Goal: Task Accomplishment & Management: Use online tool/utility

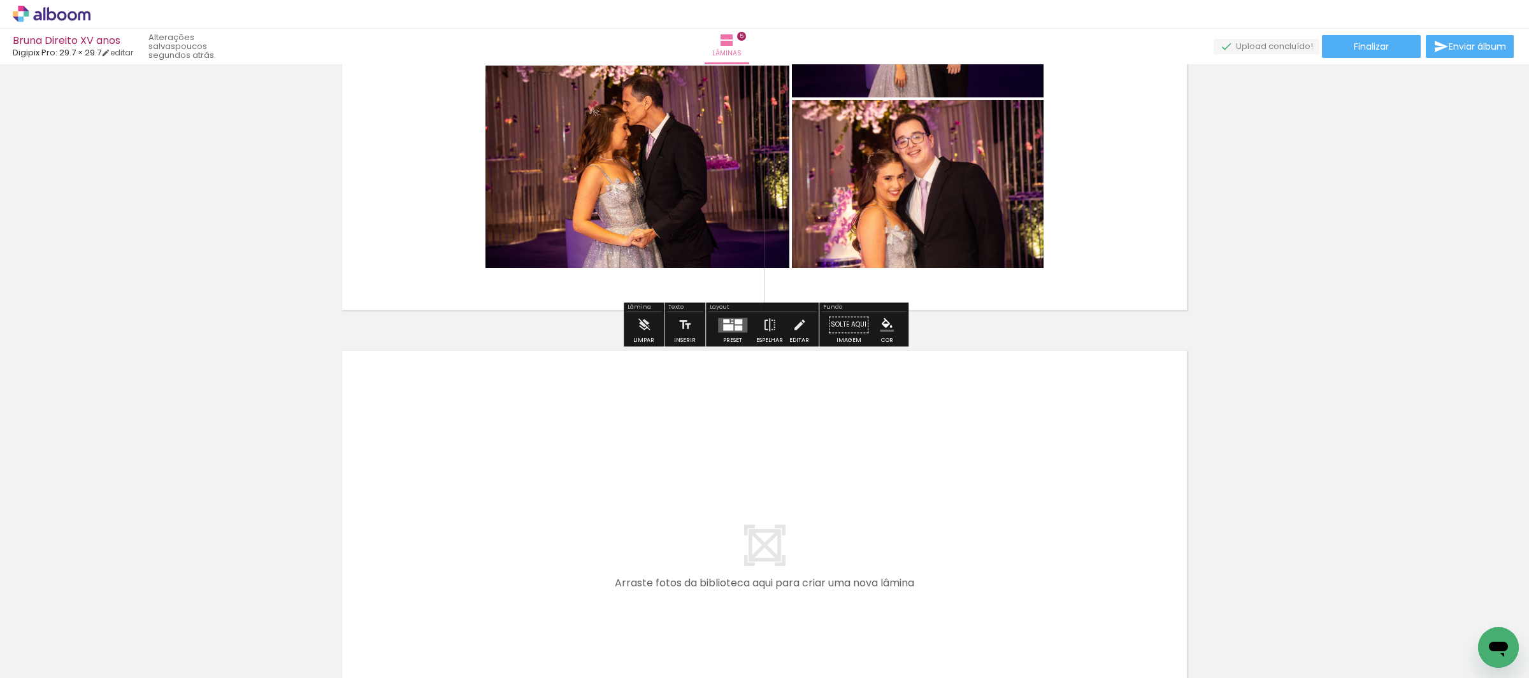
scroll to position [2176, 0]
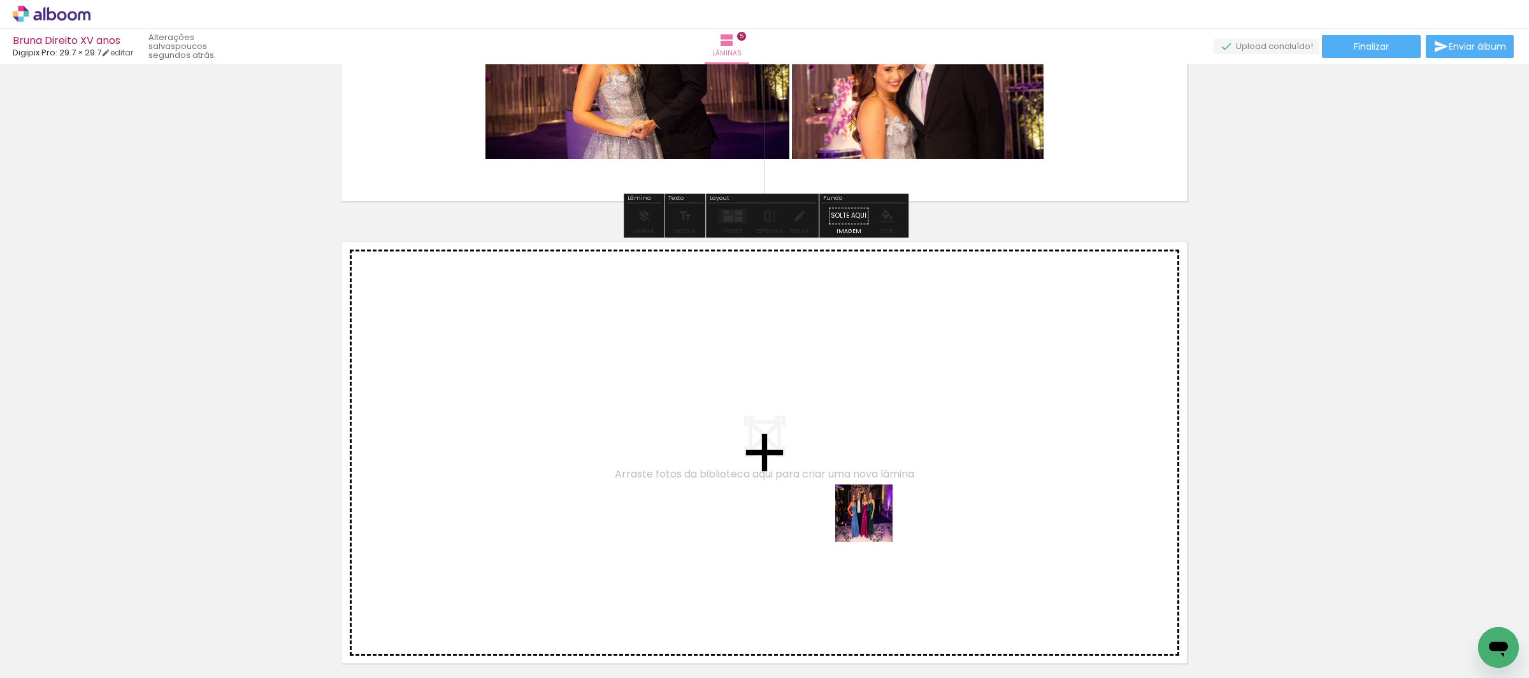
drag, startPoint x: 837, startPoint y: 633, endPoint x: 876, endPoint y: 516, distance: 122.9
click at [876, 516] on quentale-workspace at bounding box center [764, 339] width 1529 height 678
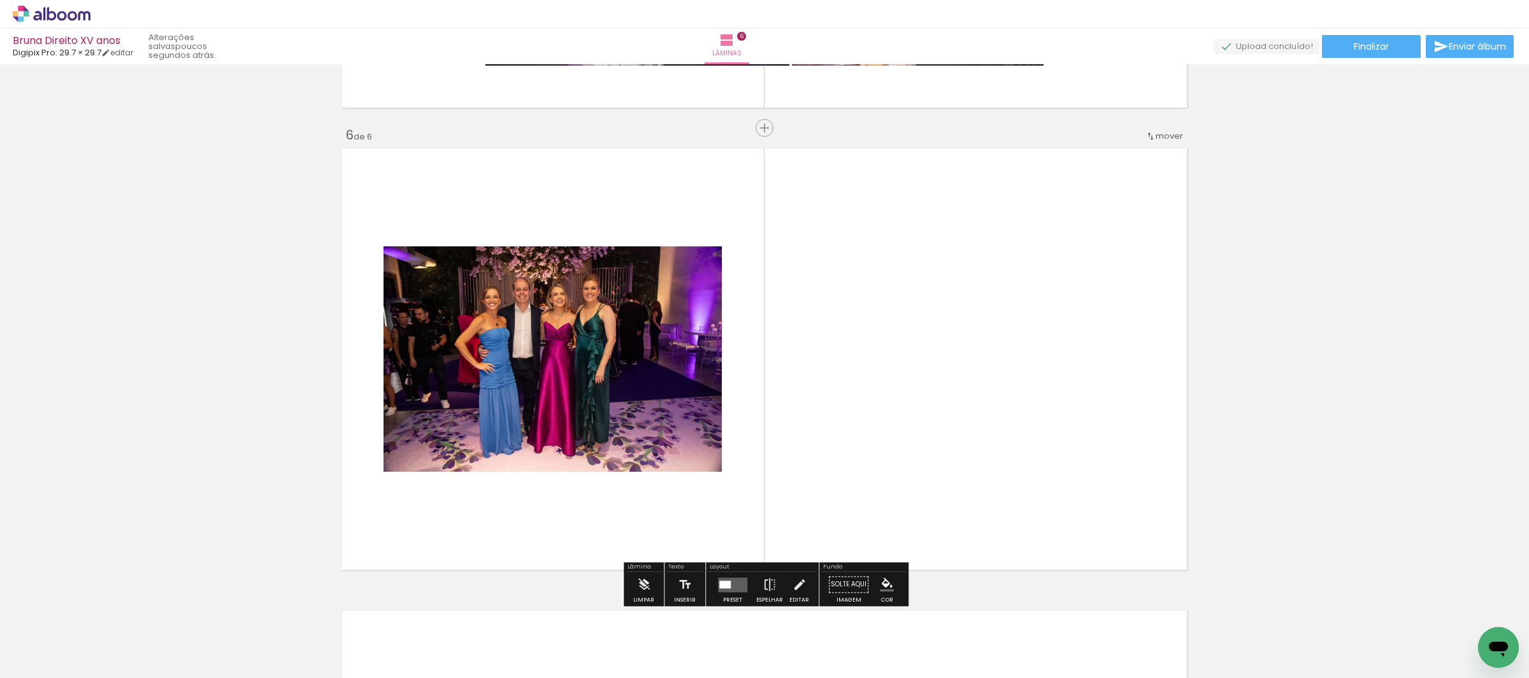
scroll to position [2297, 0]
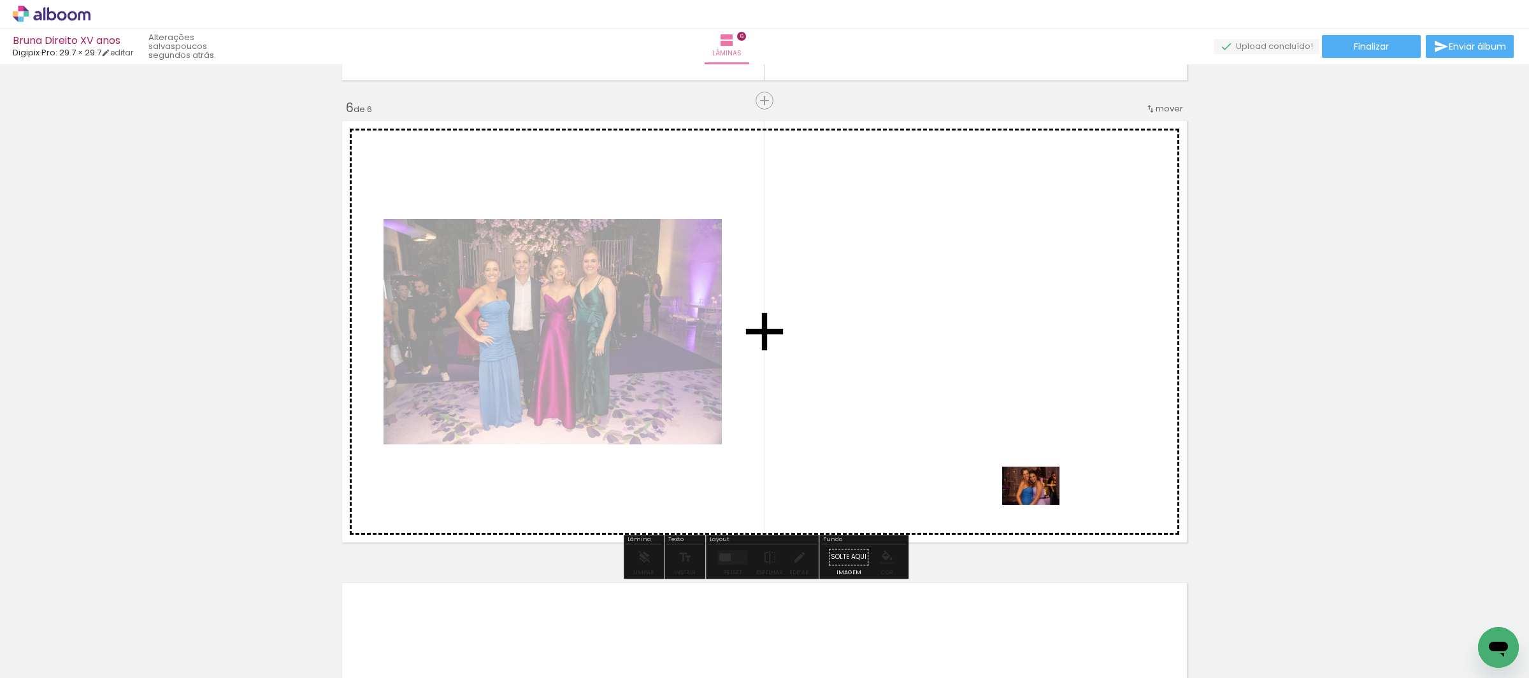
drag, startPoint x: 1132, startPoint y: 640, endPoint x: 1040, endPoint y: 505, distance: 162.7
click at [1040, 505] on quentale-workspace at bounding box center [764, 339] width 1529 height 678
